Goal: Find specific page/section: Find specific page/section

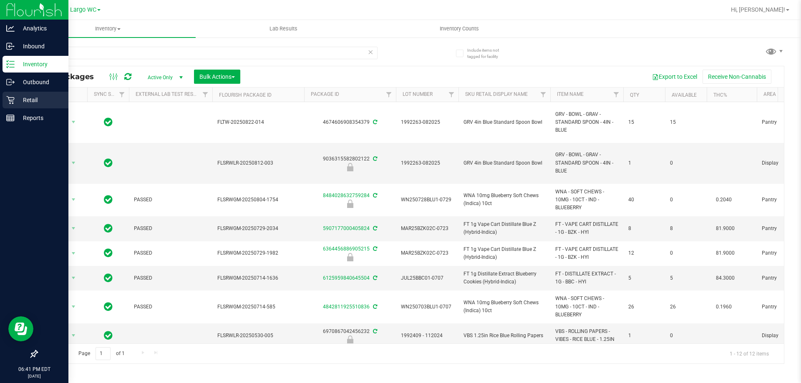
click at [40, 103] on p "Retail" at bounding box center [40, 100] width 50 height 10
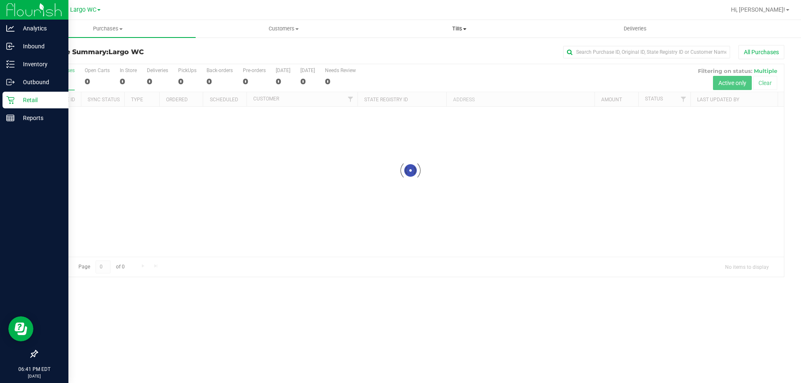
click at [467, 27] on span "Tills" at bounding box center [459, 29] width 175 height 8
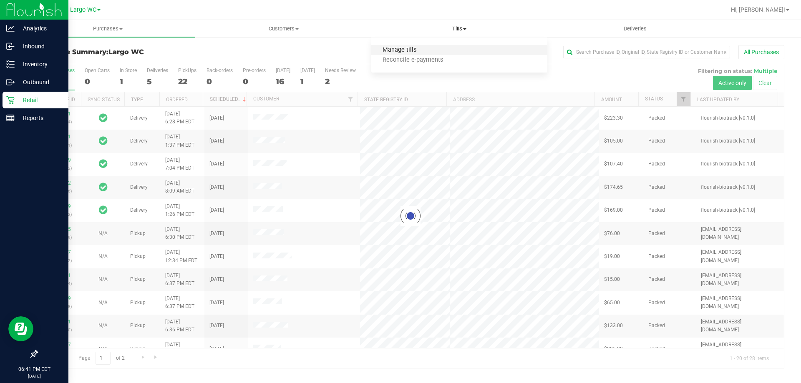
click at [382, 52] on span "Manage tills" at bounding box center [399, 50] width 56 height 7
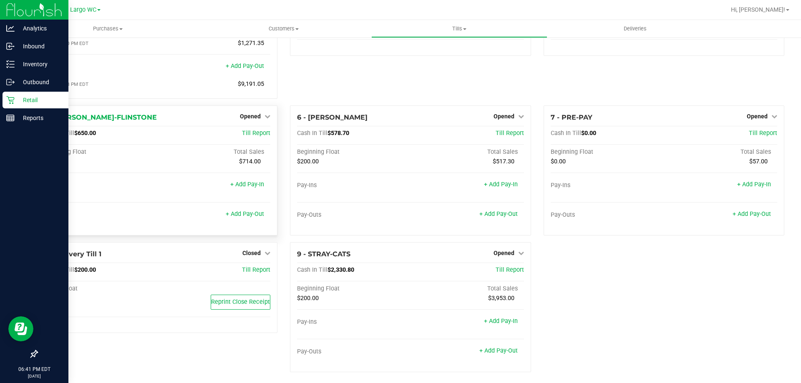
scroll to position [83, 0]
